Goal: Task Accomplishment & Management: Manage account settings

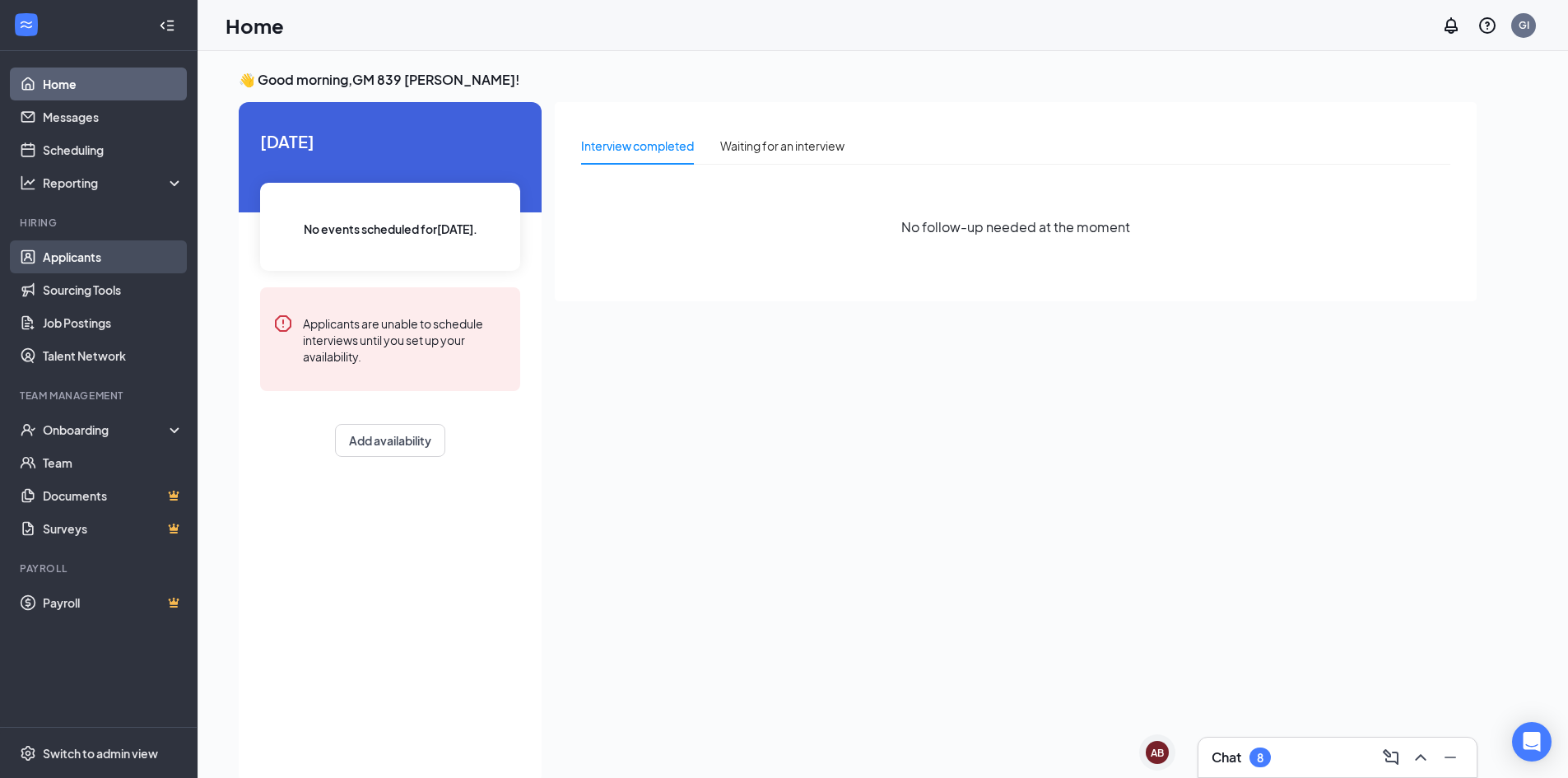
click at [95, 255] on link "Applicants" at bounding box center [113, 257] width 141 height 33
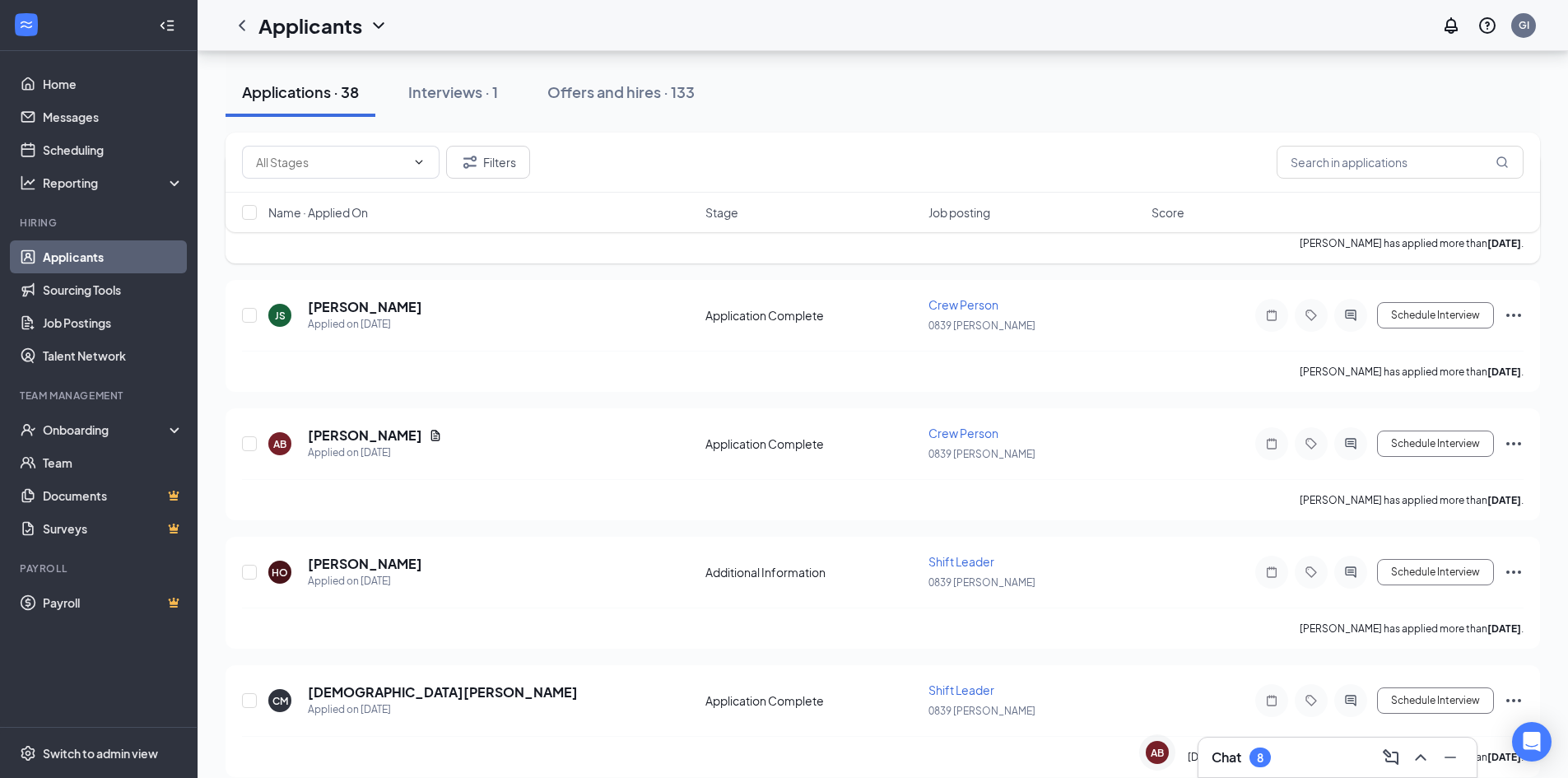
scroll to position [247, 0]
click at [1276, 730] on div "CM [PERSON_NAME] Applied on [DATE] Application Complete Shift Leader 0839 [PERS…" at bounding box center [883, 708] width 1282 height 54
click at [1276, 752] on div "Chat 8" at bounding box center [1338, 757] width 251 height 26
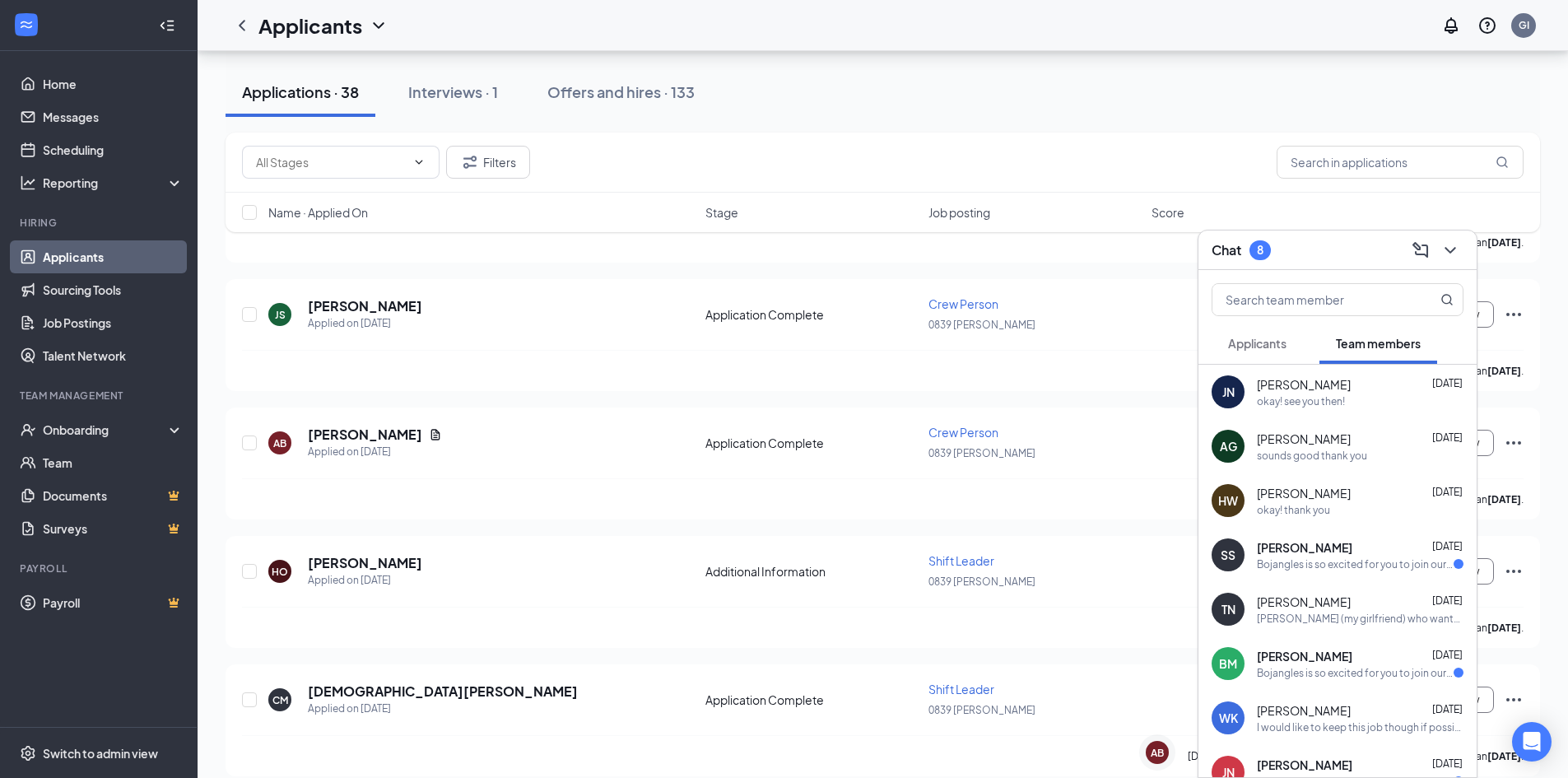
click at [1219, 328] on button "Applicants" at bounding box center [1257, 343] width 91 height 41
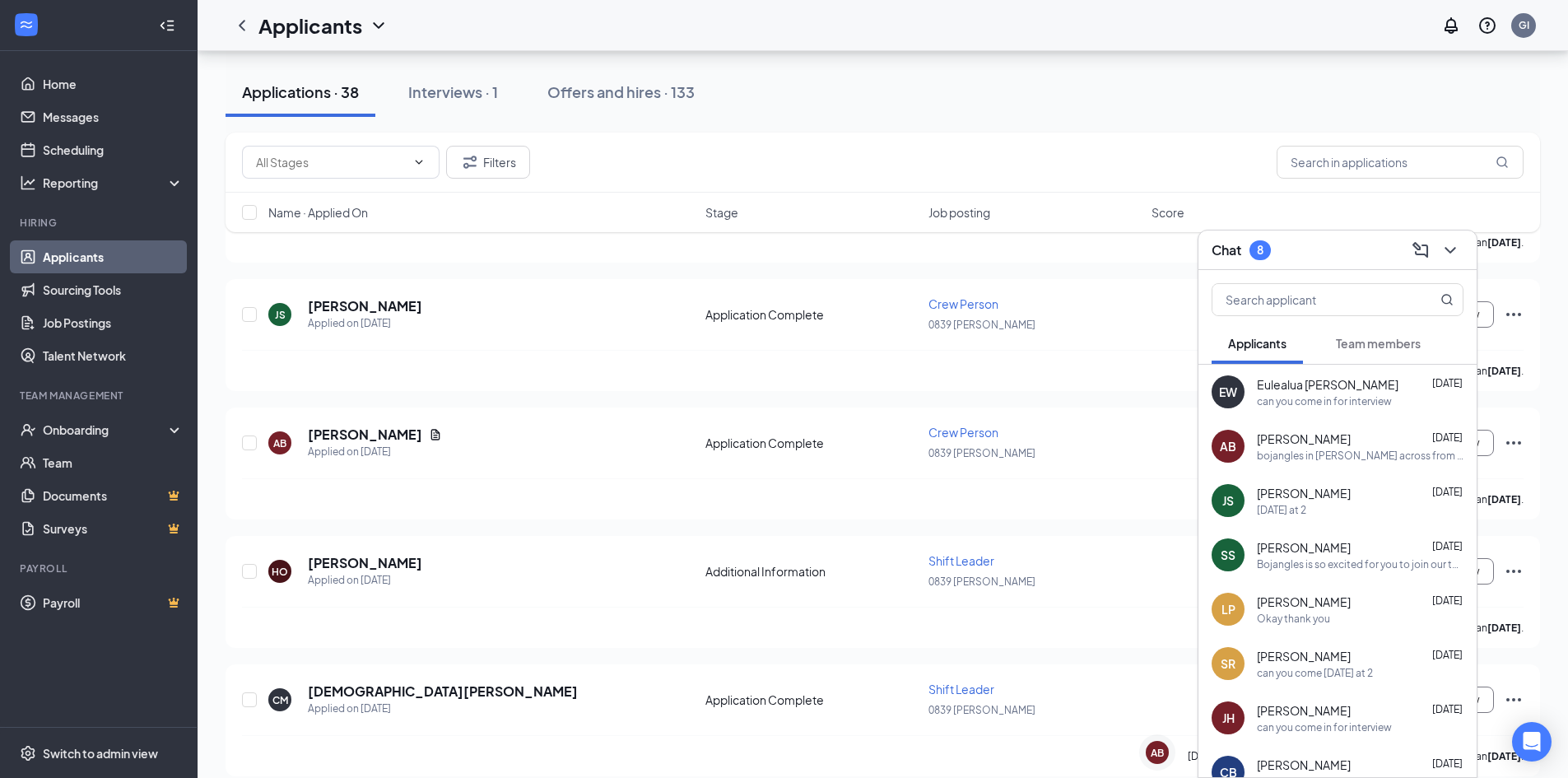
click at [1324, 247] on div "Chat 8" at bounding box center [1338, 250] width 251 height 25
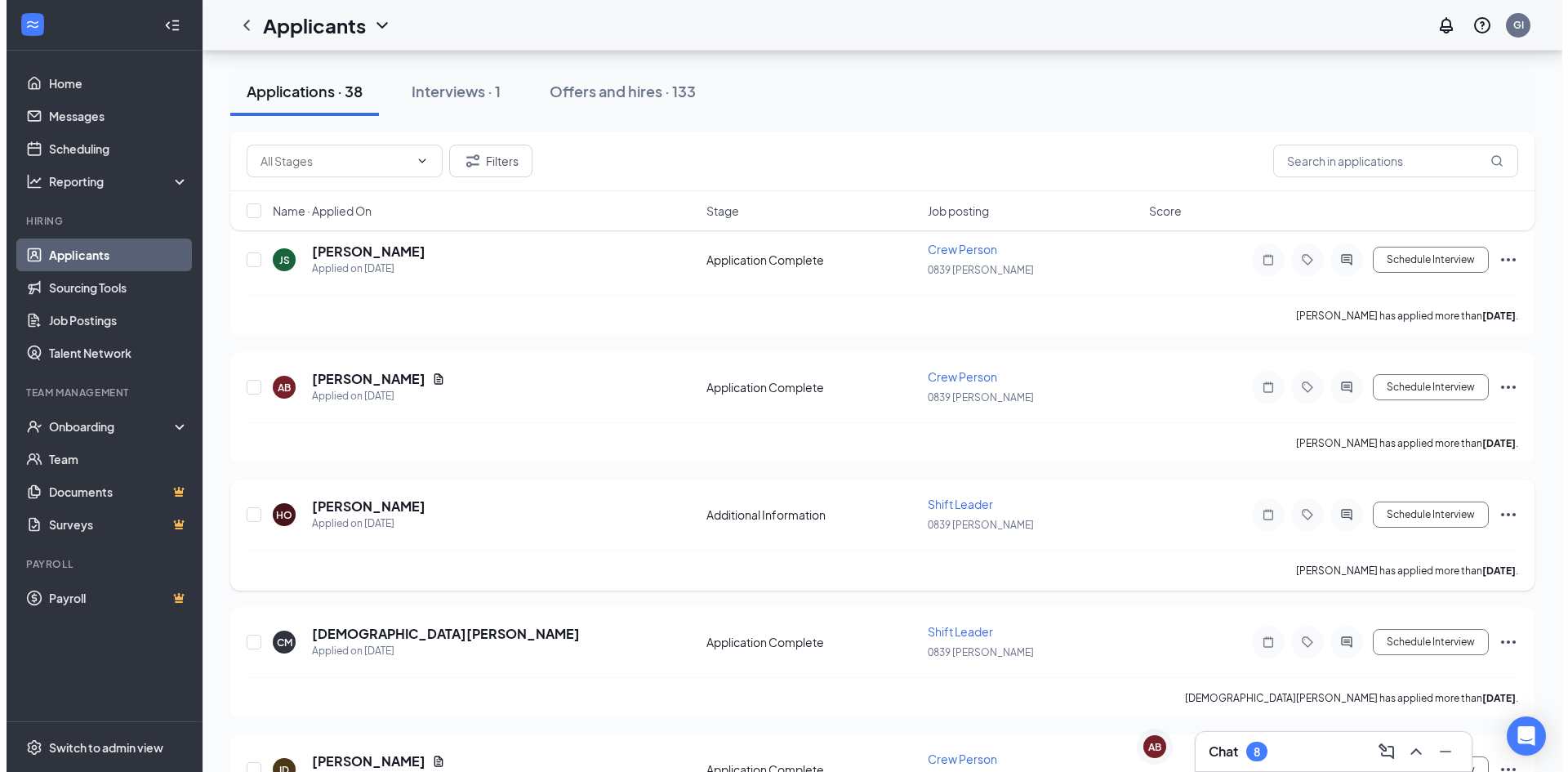
scroll to position [327, 0]
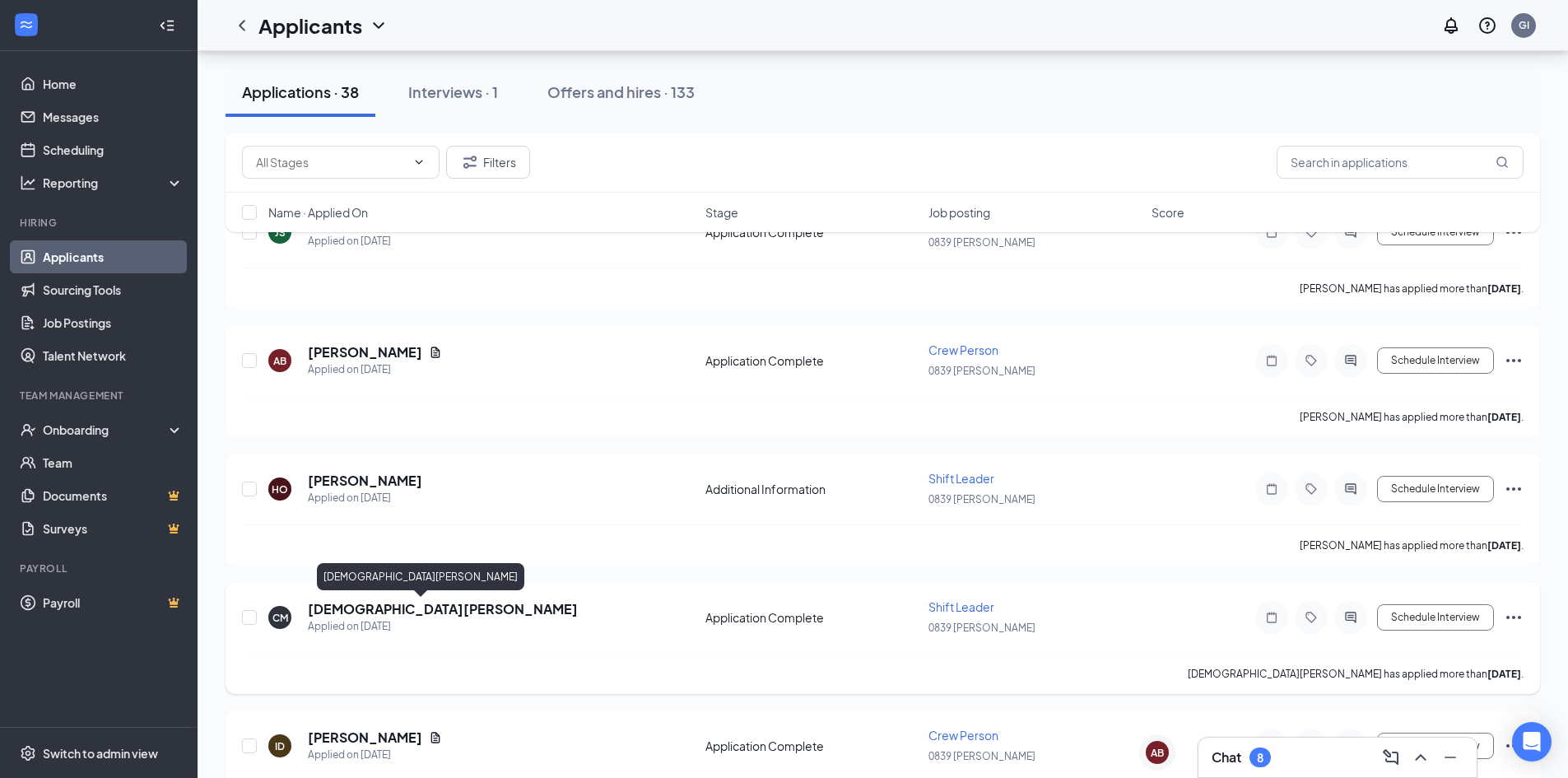
click at [393, 607] on h5 "[DEMOGRAPHIC_DATA][PERSON_NAME]" at bounding box center [443, 608] width 270 height 18
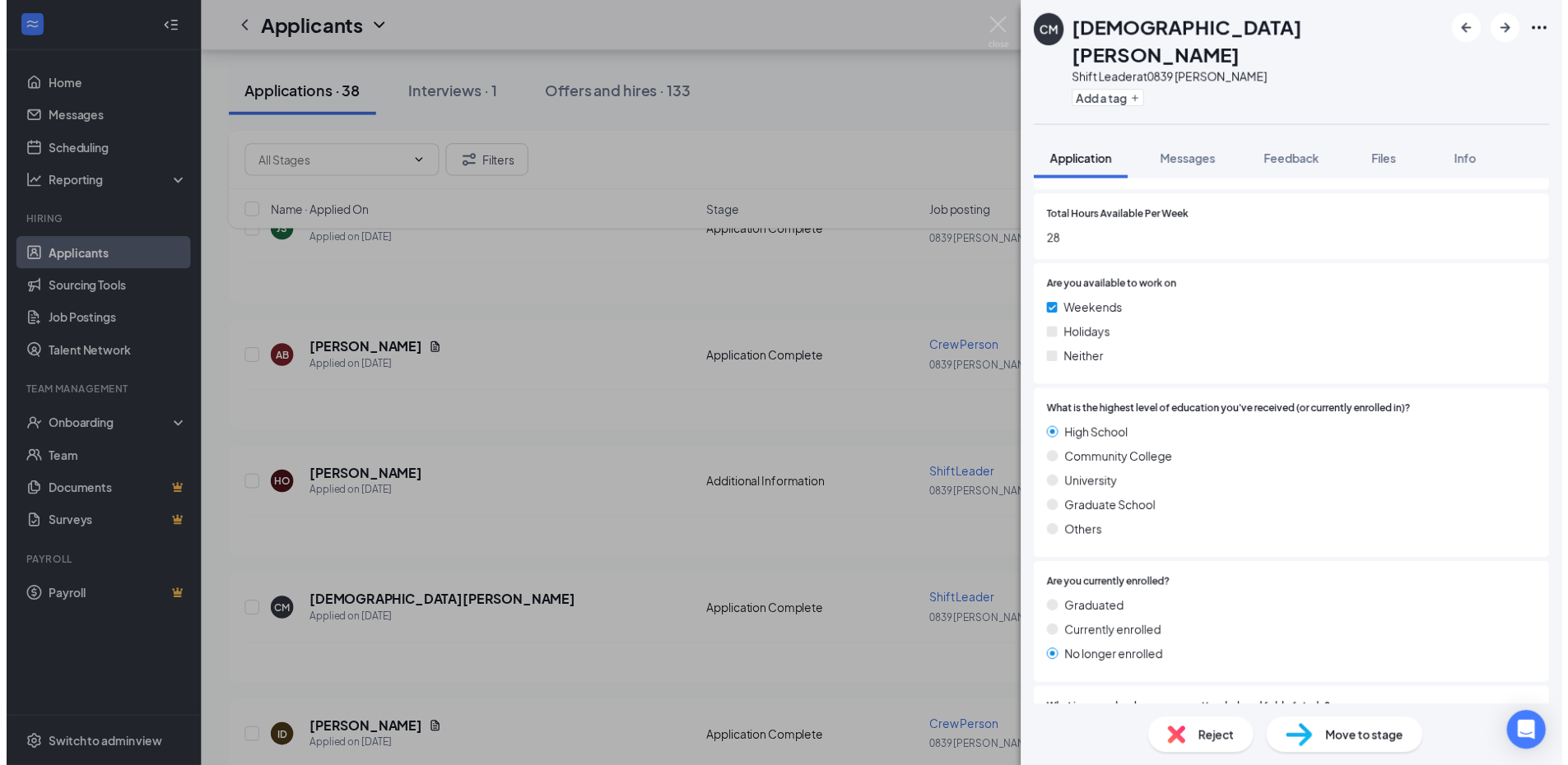
scroll to position [1398, 0]
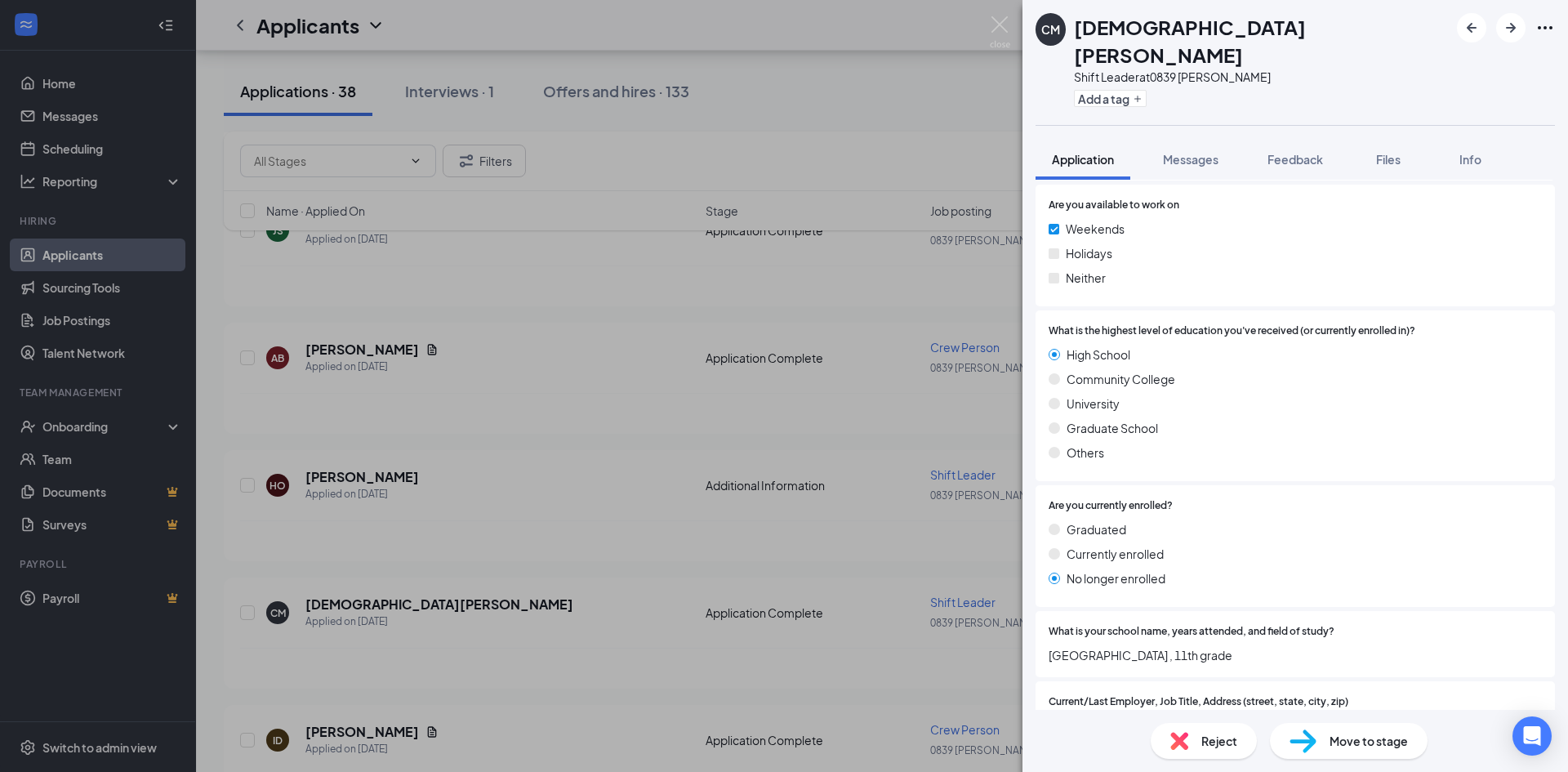
click at [648, 575] on div "CM [PERSON_NAME] Shift Leader at 0839 [PERSON_NAME] Add a tag Application Messa…" at bounding box center [784, 386] width 1568 height 772
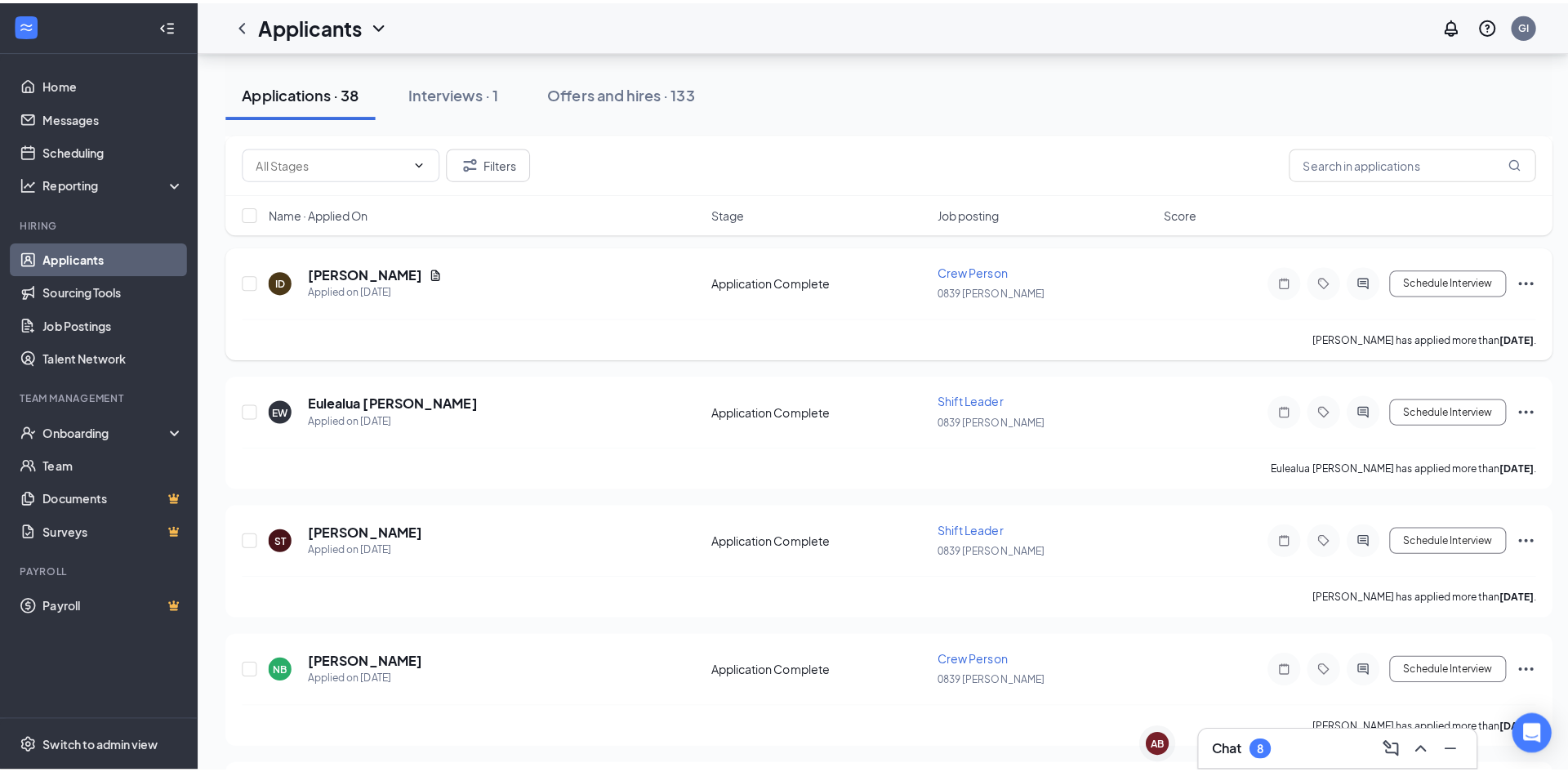
scroll to position [816, 0]
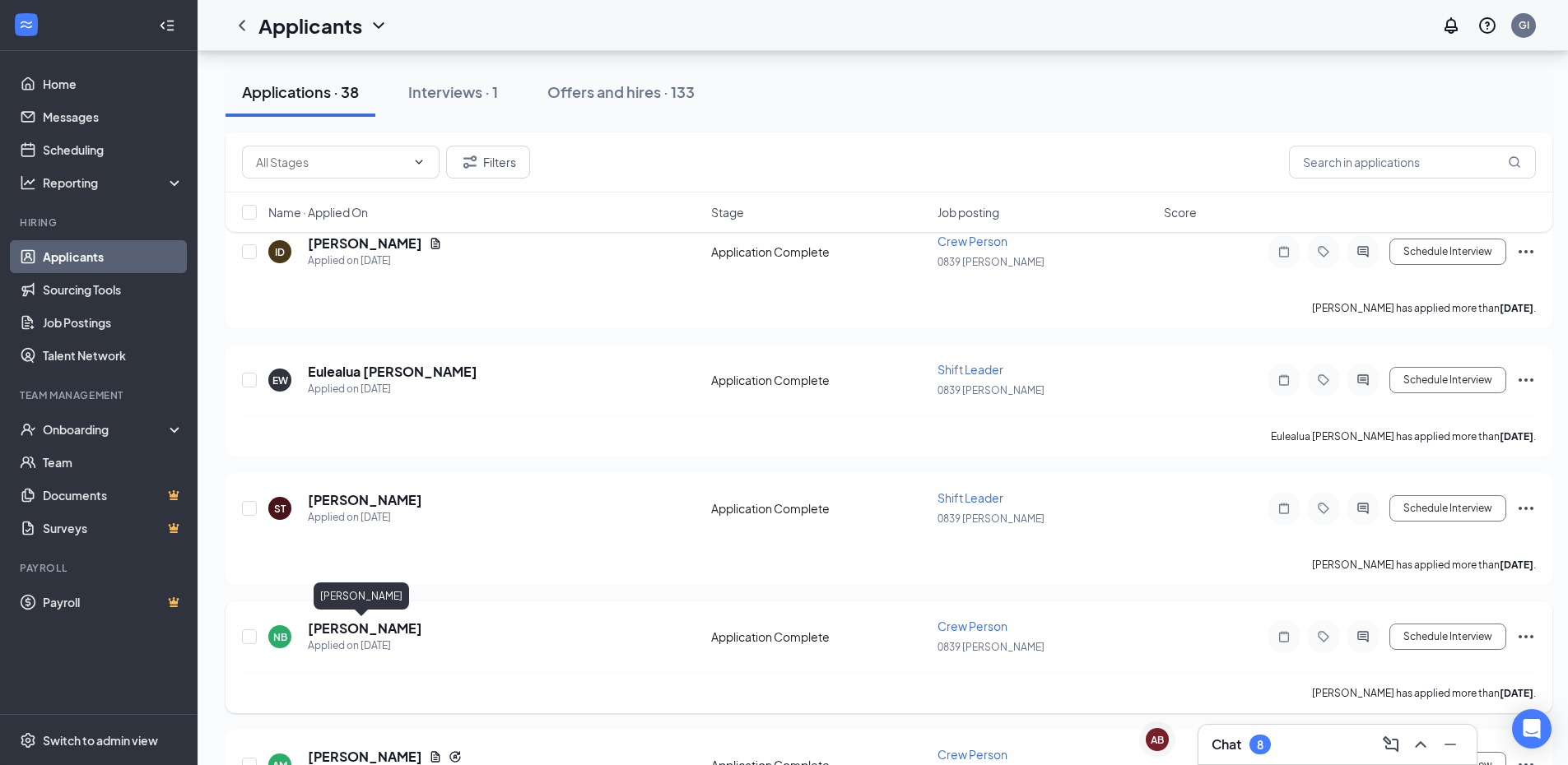
click at [385, 628] on h5 "[PERSON_NAME]" at bounding box center [365, 628] width 115 height 18
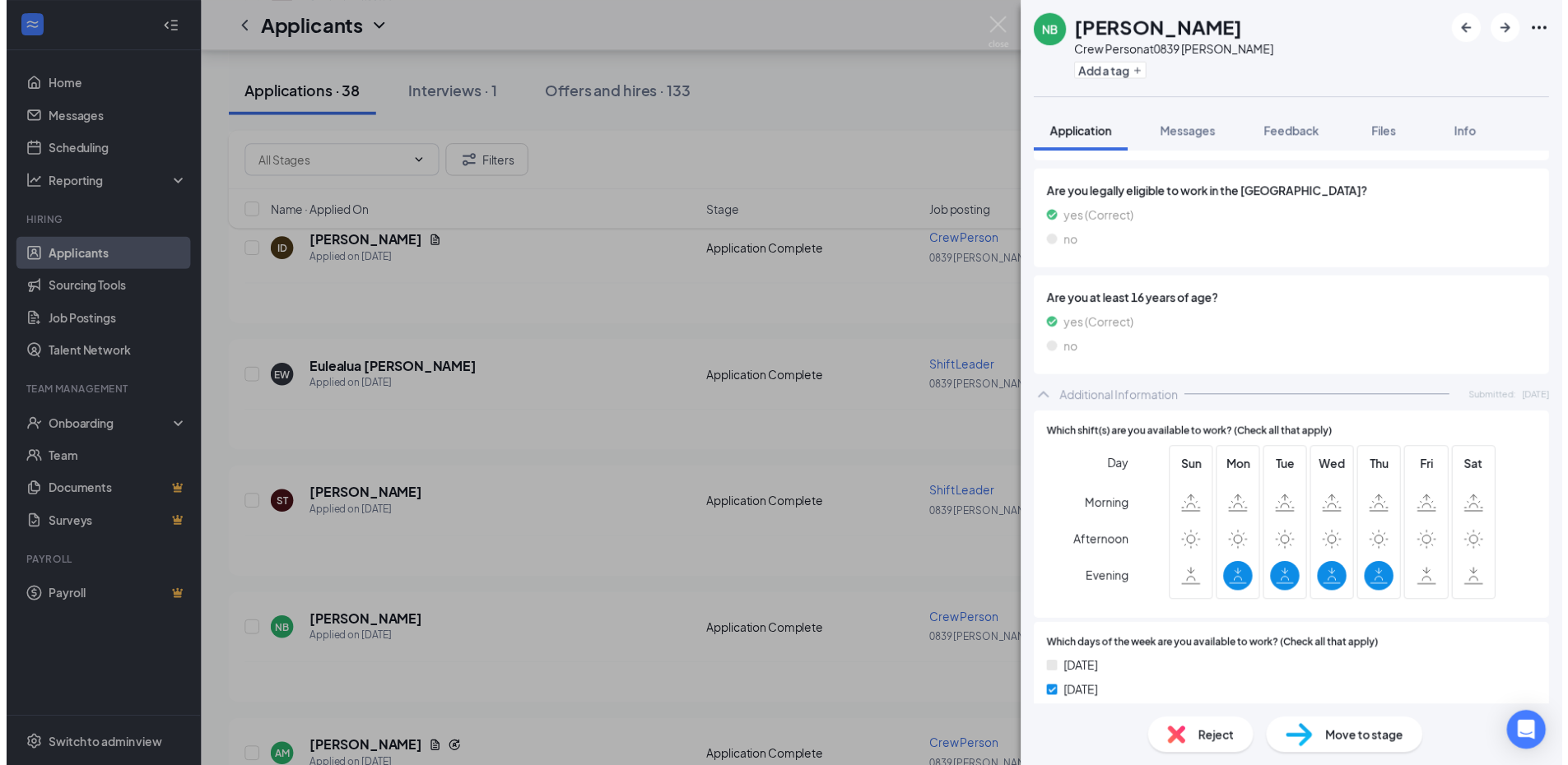
scroll to position [658, 0]
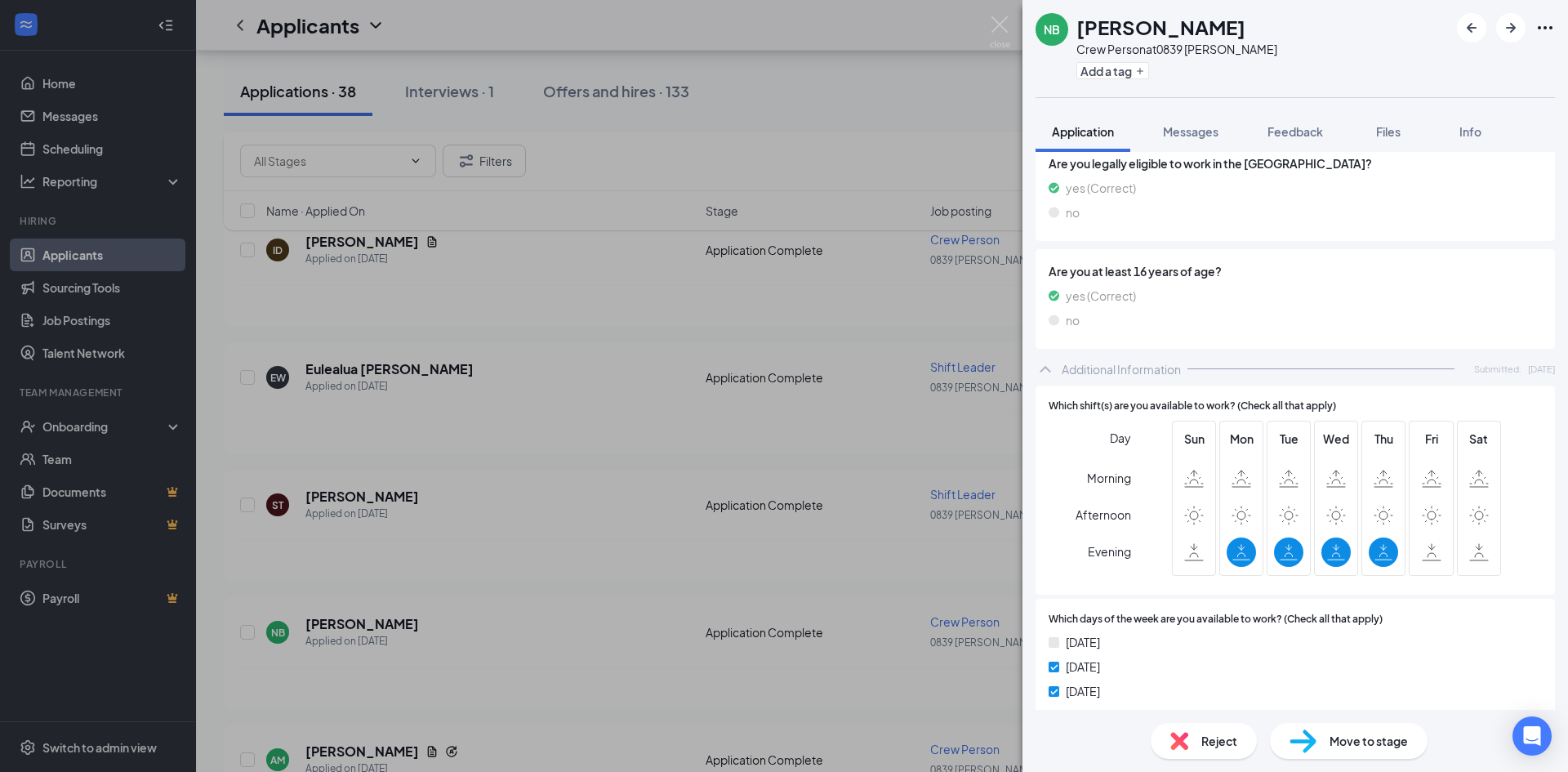
click at [796, 594] on div "NB [PERSON_NAME] Crew Person at 0839 [PERSON_NAME] Add a tag Application Messag…" at bounding box center [784, 386] width 1568 height 772
